Goal: Task Accomplishment & Management: Manage account settings

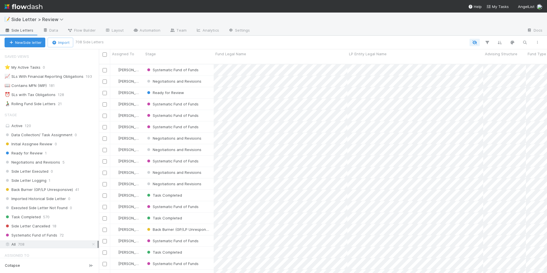
scroll to position [210, 444]
click at [64, 22] on span "Side Letter > Review" at bounding box center [38, 20] width 55 height 6
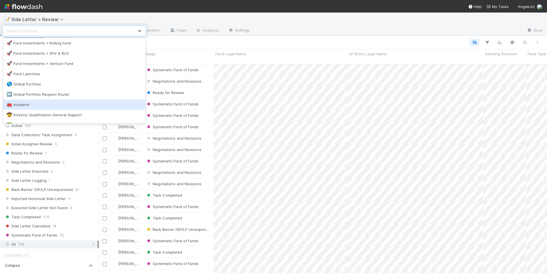
scroll to position [462, 0]
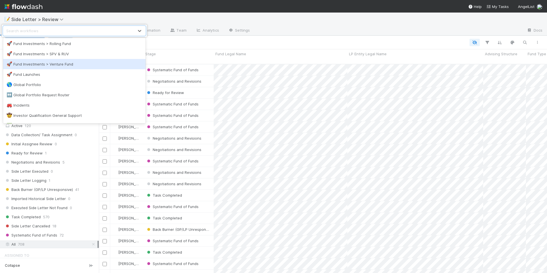
click at [67, 68] on div "🚀 Fund Investments > Venture Fund" at bounding box center [74, 64] width 143 height 10
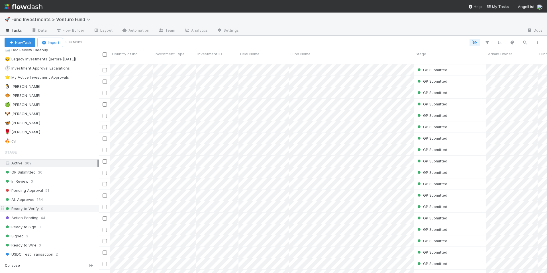
scroll to position [108, 0]
click at [50, 132] on div "🌹 [PERSON_NAME] S 30" at bounding box center [52, 132] width 94 height 7
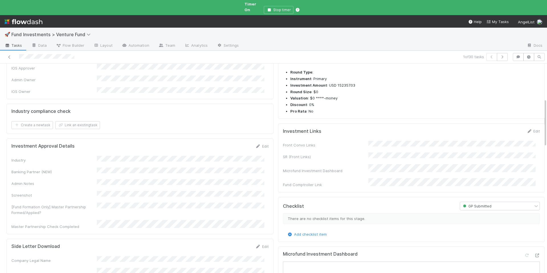
scroll to position [78, 0]
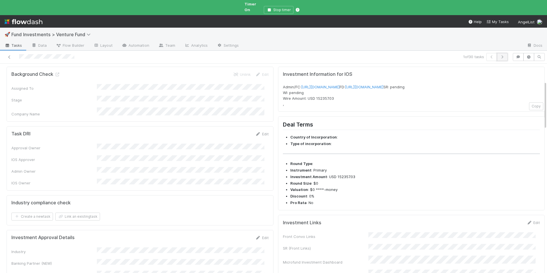
click at [500, 55] on icon "button" at bounding box center [503, 56] width 6 height 3
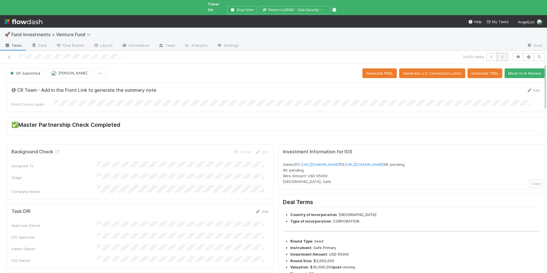
click at [500, 55] on icon "button" at bounding box center [503, 56] width 6 height 3
